Goal: Find specific page/section: Find specific page/section

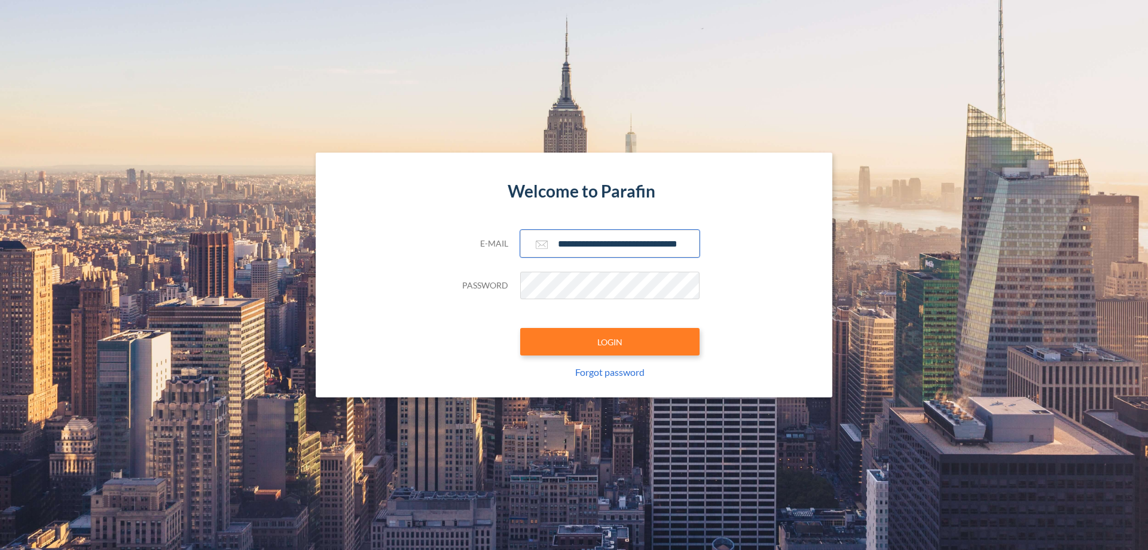
type input "**********"
click at [610, 342] on button "LOGIN" at bounding box center [609, 342] width 179 height 28
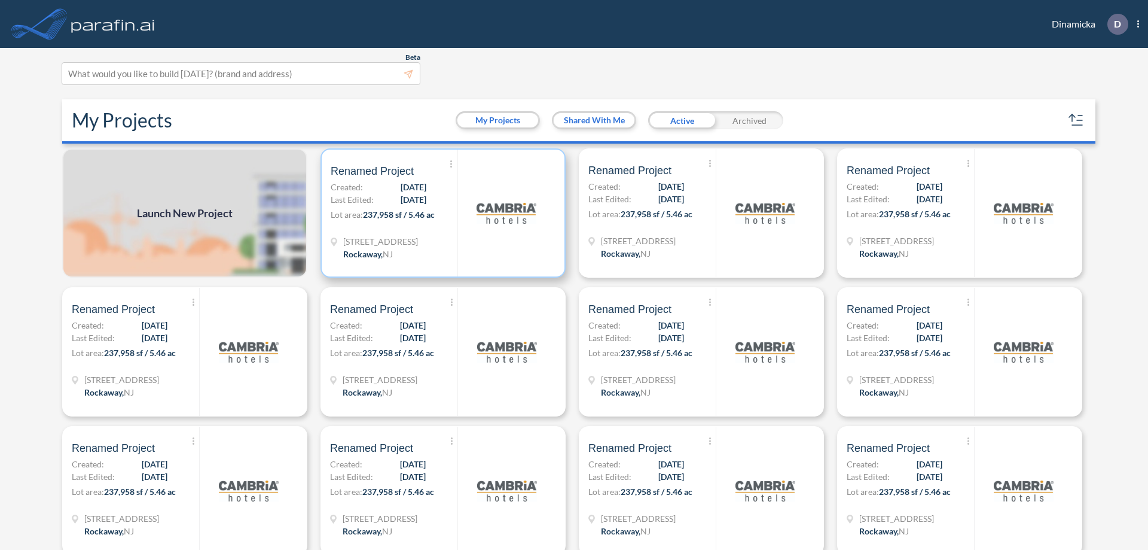
scroll to position [3, 0]
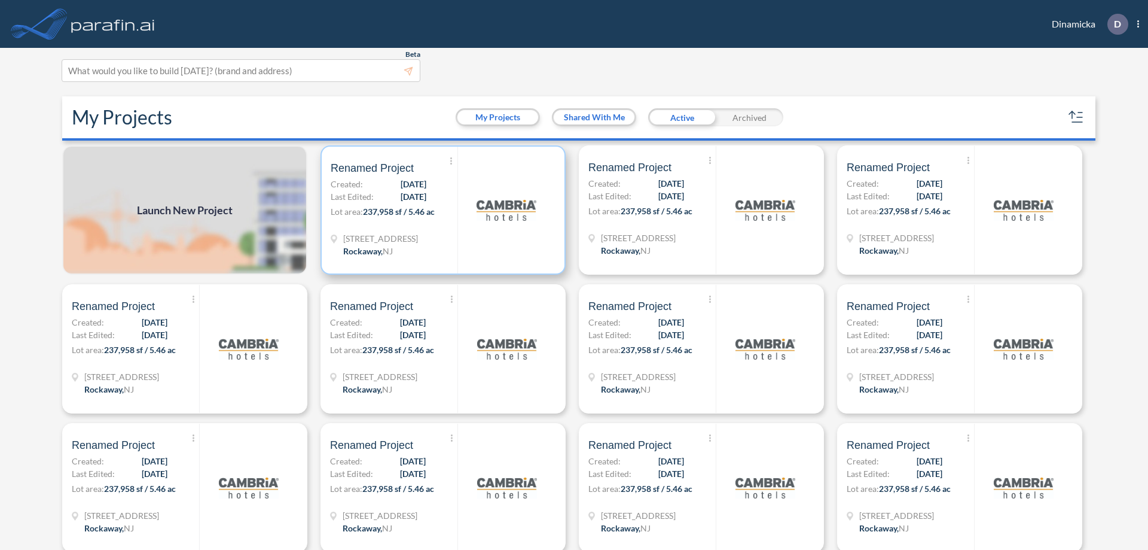
click at [441, 210] on p "Lot area: 237,958 sf / 5.46 ac" at bounding box center [394, 213] width 127 height 17
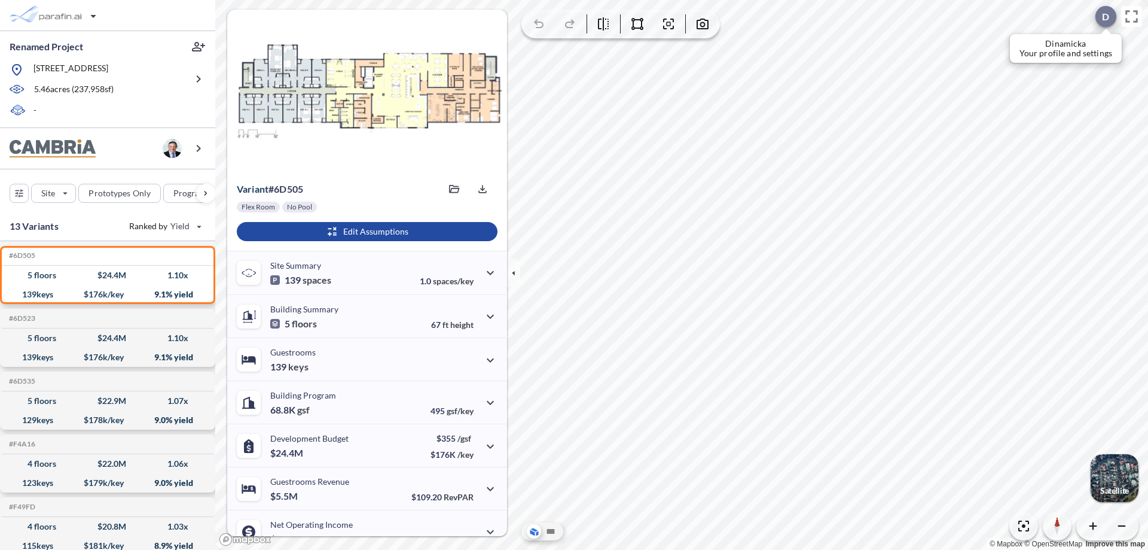
click at [1100, 16] on div at bounding box center [1106, 16] width 21 height 21
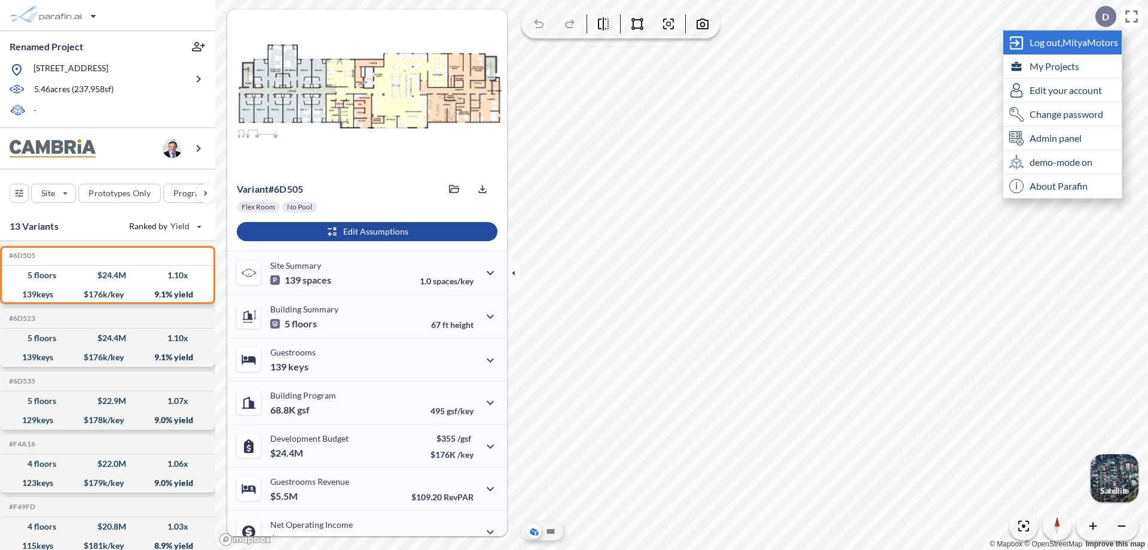
click at [1075, 42] on span "Log out, MityaMotors" at bounding box center [1074, 42] width 89 height 12
